Goal: Transaction & Acquisition: Book appointment/travel/reservation

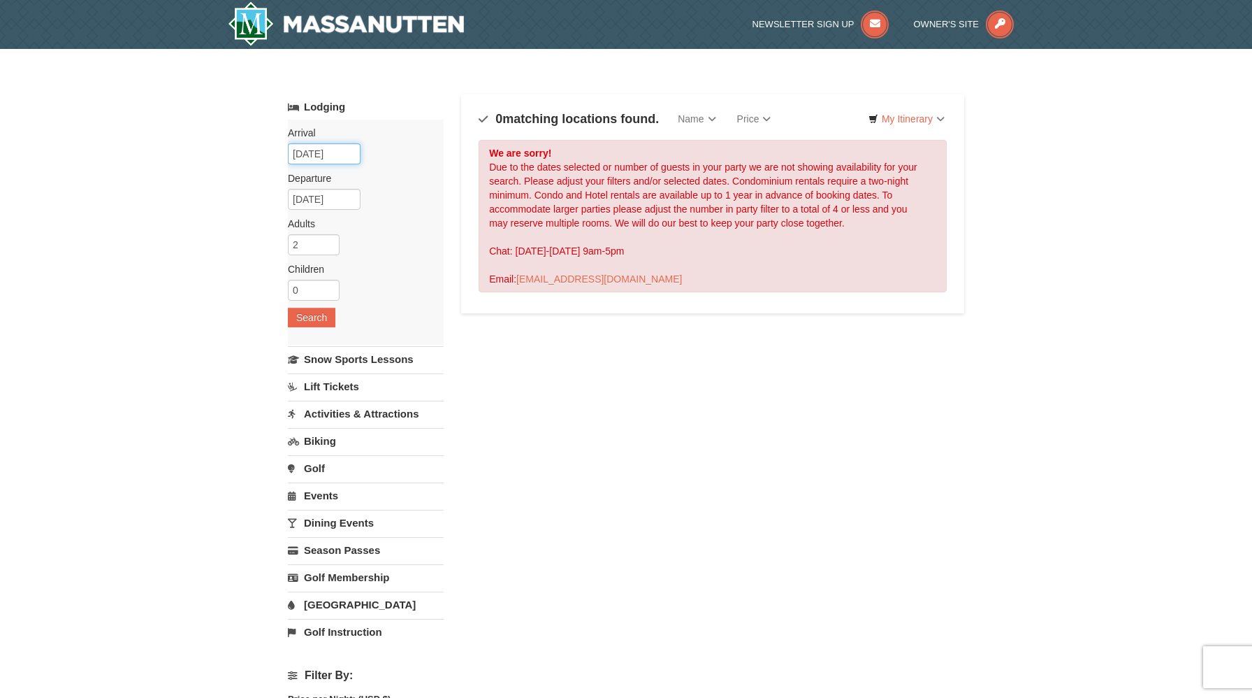
click at [340, 150] on input "[DATE]" at bounding box center [324, 153] width 73 height 21
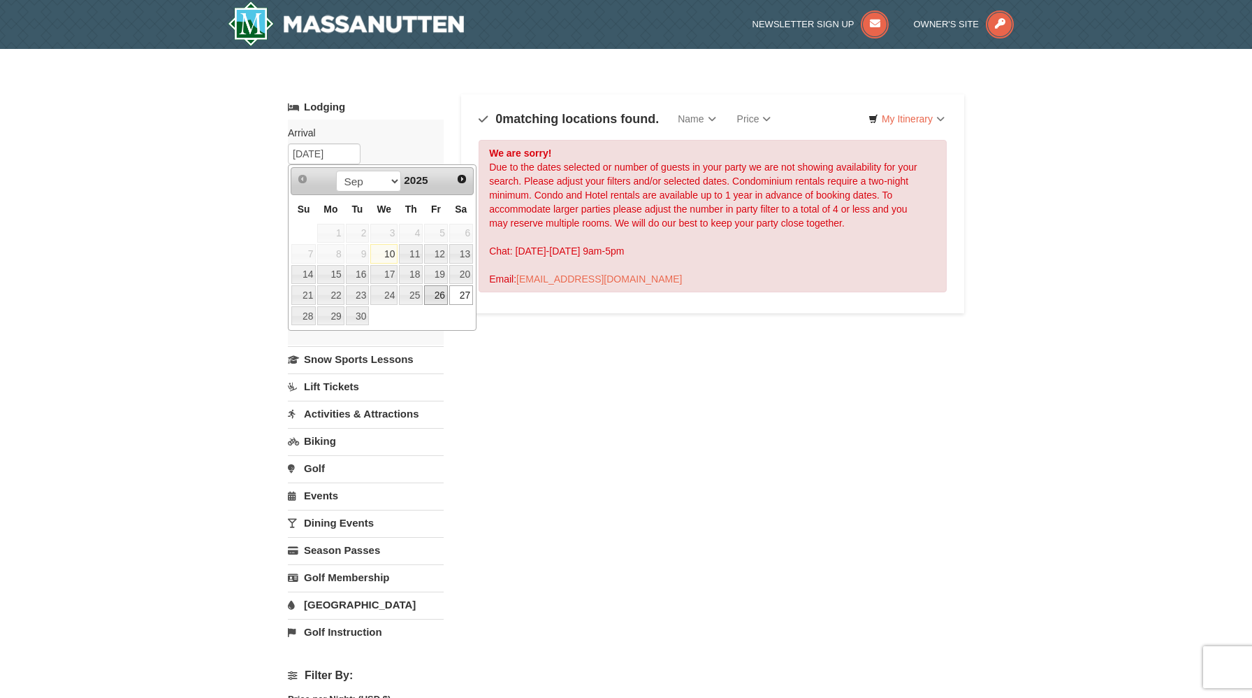
click at [440, 294] on link "26" at bounding box center [436, 295] width 24 height 20
type input "[DATE]"
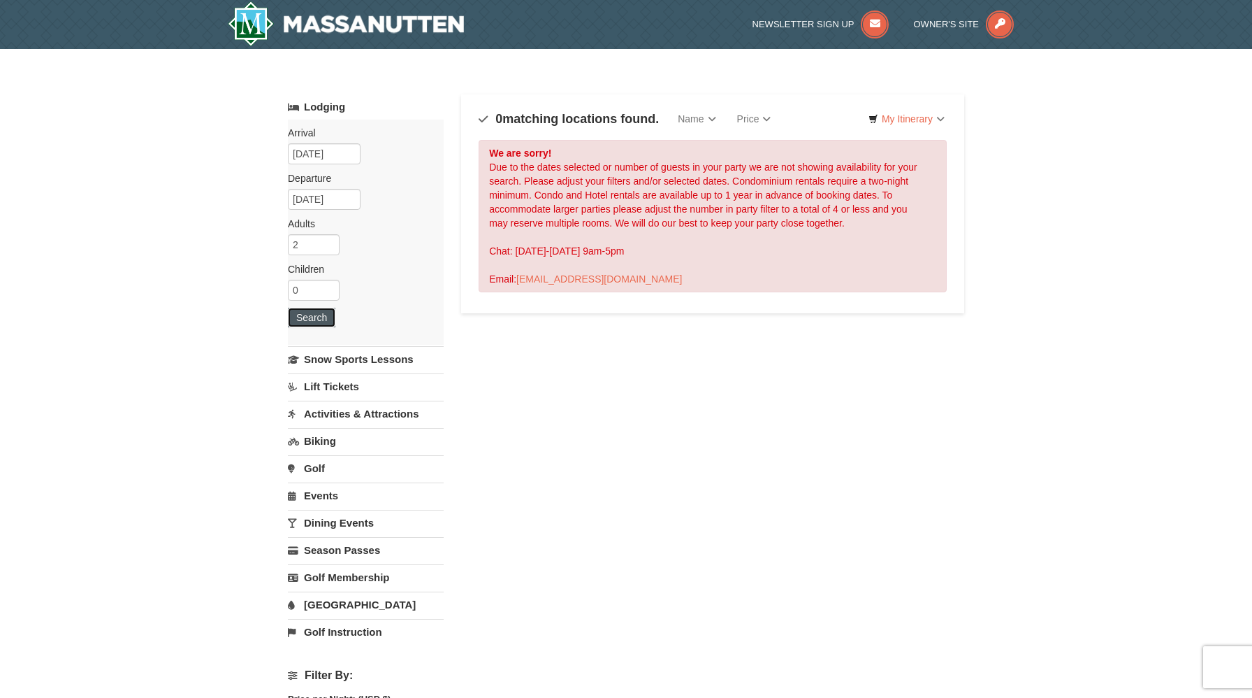
click at [323, 315] on button "Search" at bounding box center [312, 318] width 48 height 20
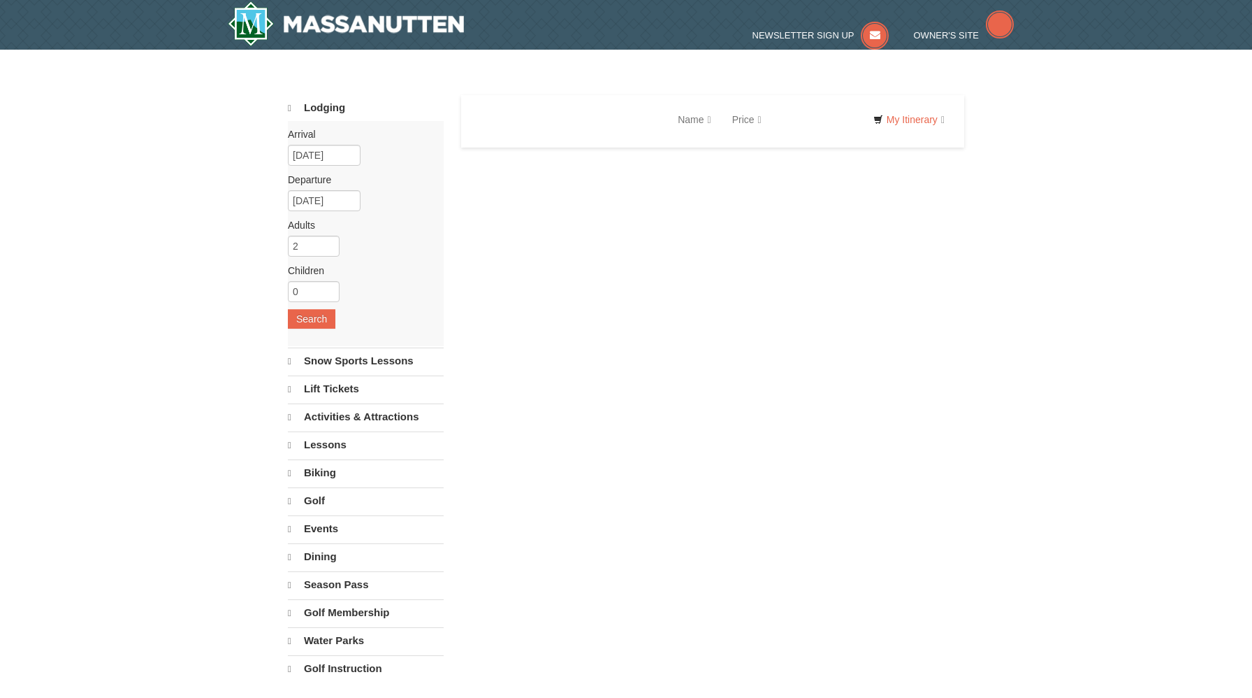
select select "9"
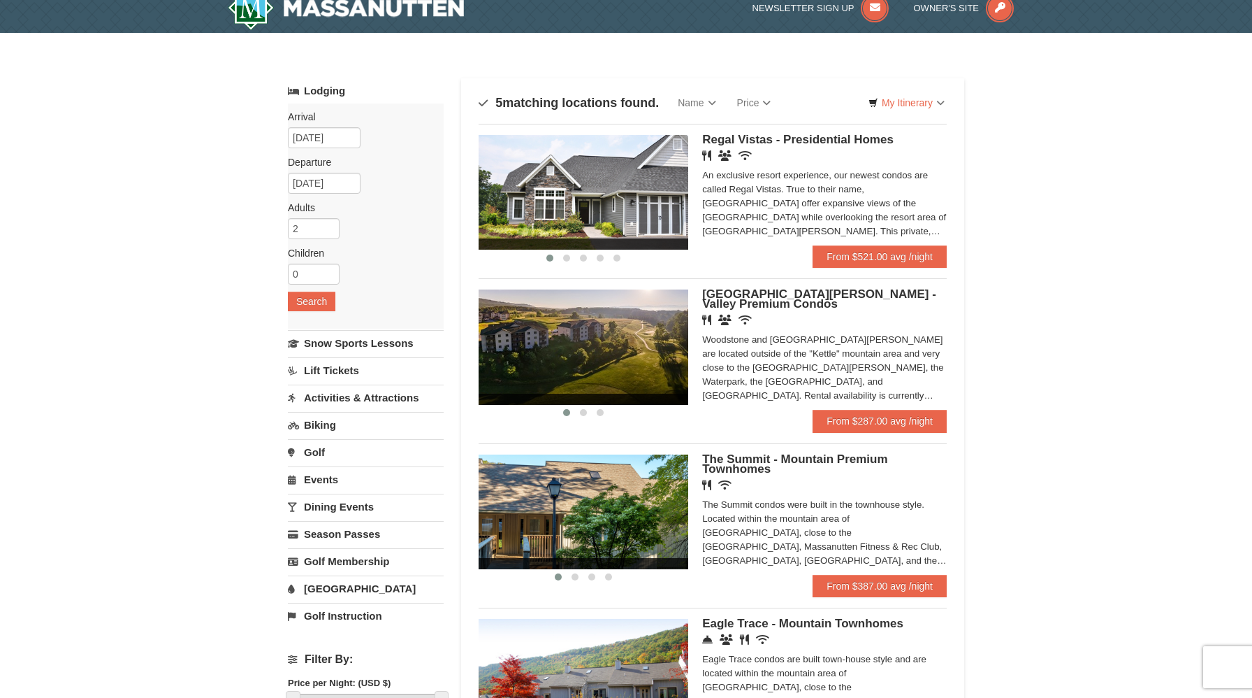
scroll to position [13, 0]
